Goal: Task Accomplishment & Management: Manage account settings

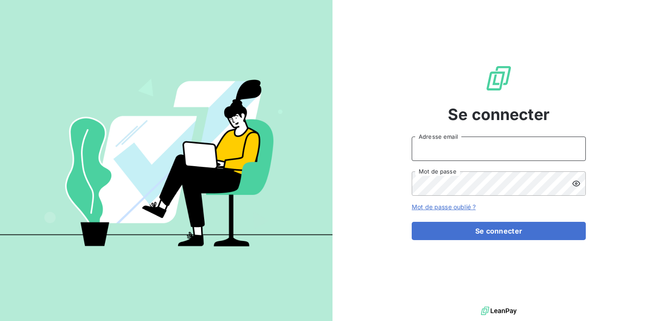
click at [437, 152] on input "Adresse email" at bounding box center [498, 149] width 174 height 24
type input "[EMAIL_ADDRESS][DOMAIN_NAME]"
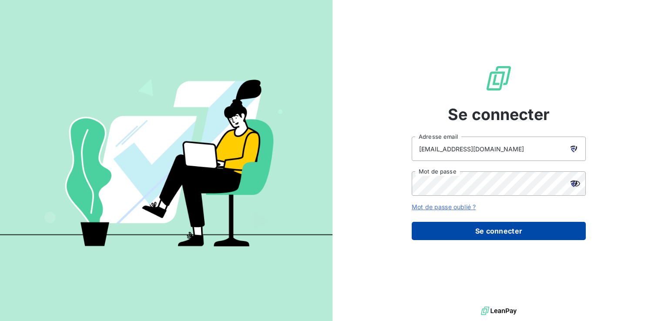
click at [495, 231] on button "Se connecter" at bounding box center [498, 231] width 174 height 18
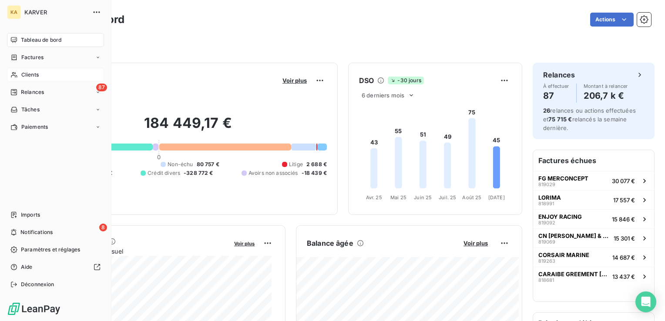
click at [30, 74] on span "Clients" at bounding box center [29, 75] width 17 height 8
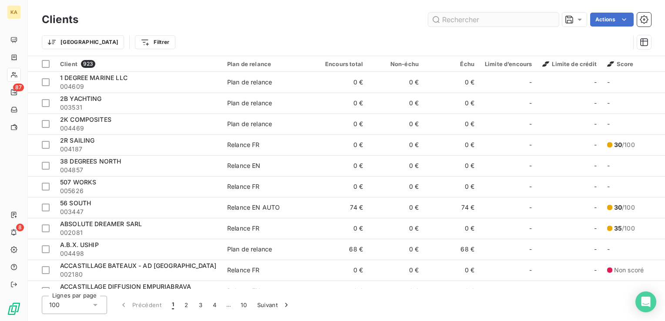
click at [454, 17] on input "text" at bounding box center [493, 20] width 130 height 14
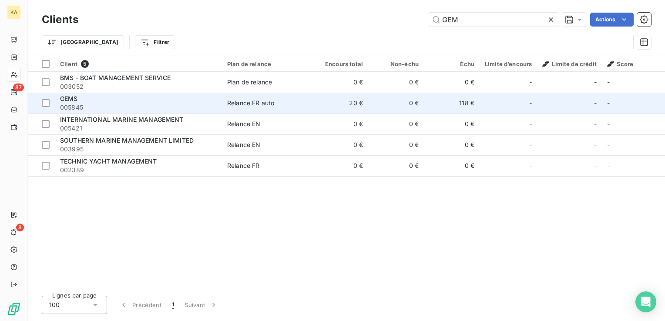
type input "GEM"
click at [73, 101] on span "GEMS" at bounding box center [69, 98] width 18 height 7
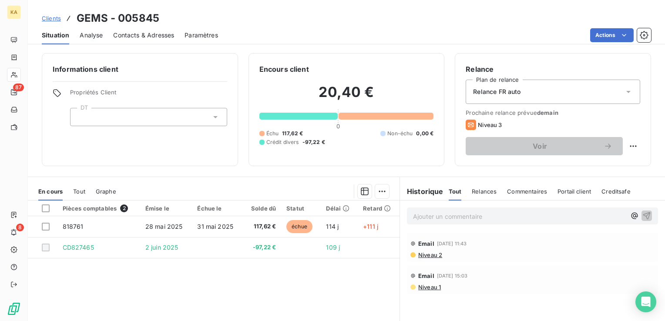
click at [481, 216] on p "Ajouter un commentaire ﻿" at bounding box center [519, 216] width 213 height 11
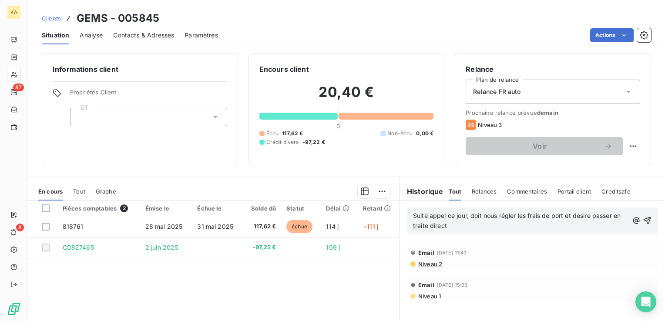
click at [573, 216] on span "Suite appel ce jour, doit nous régler les frais de port et desire passer en tra…" at bounding box center [517, 220] width 209 height 17
click at [642, 220] on icon "button" at bounding box center [646, 220] width 9 height 9
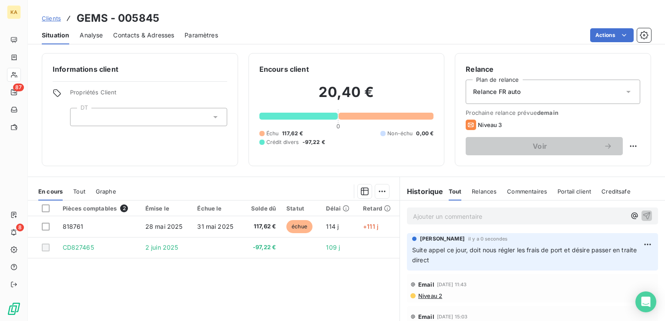
click at [153, 33] on span "Contacts & Adresses" at bounding box center [143, 35] width 61 height 9
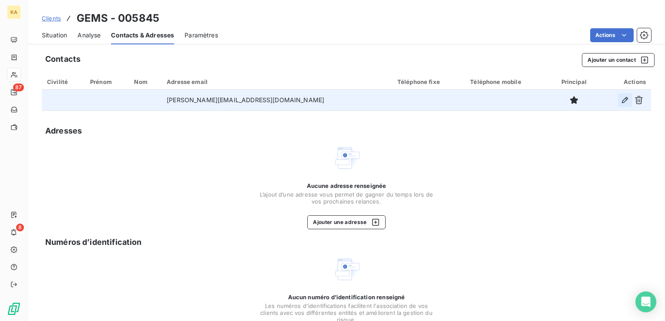
click at [622, 98] on icon "button" at bounding box center [625, 100] width 6 height 6
type input "[PERSON_NAME][EMAIL_ADDRESS][DOMAIN_NAME]"
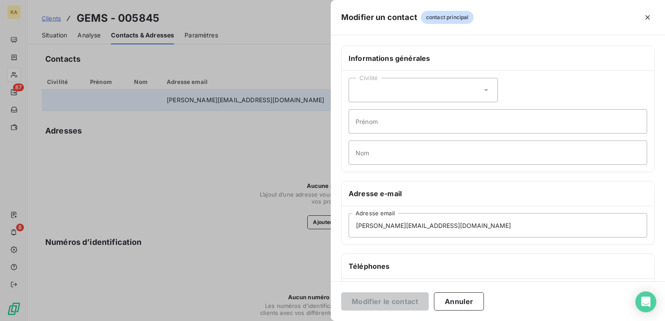
click at [386, 264] on h6 "Téléphones" at bounding box center [497, 266] width 298 height 10
click at [384, 267] on h6 "Téléphones" at bounding box center [497, 266] width 298 height 10
click at [376, 266] on h6 "Téléphones" at bounding box center [497, 266] width 298 height 10
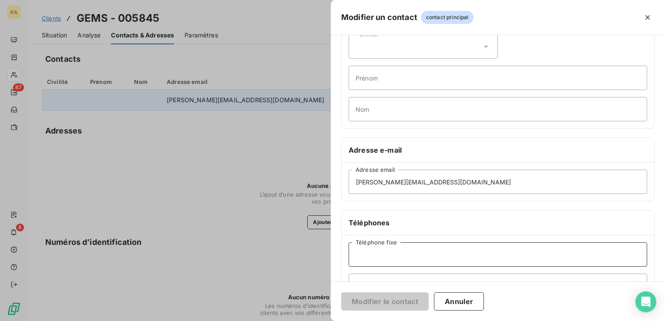
click at [383, 251] on input "Téléphone fixe" at bounding box center [497, 254] width 298 height 24
type input "06 77 77 90 49"
click at [398, 300] on button "Modifier le contact" at bounding box center [384, 301] width 87 height 18
